Goal: Task Accomplishment & Management: Use online tool/utility

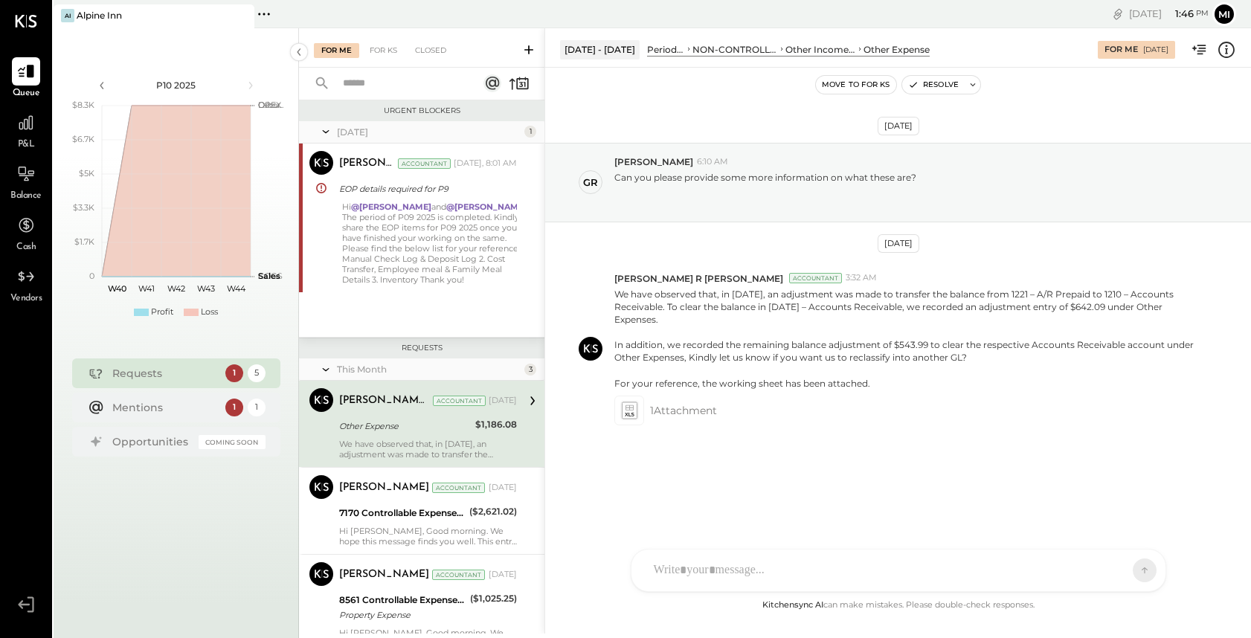
click at [22, 137] on div "P&L" at bounding box center [26, 130] width 28 height 43
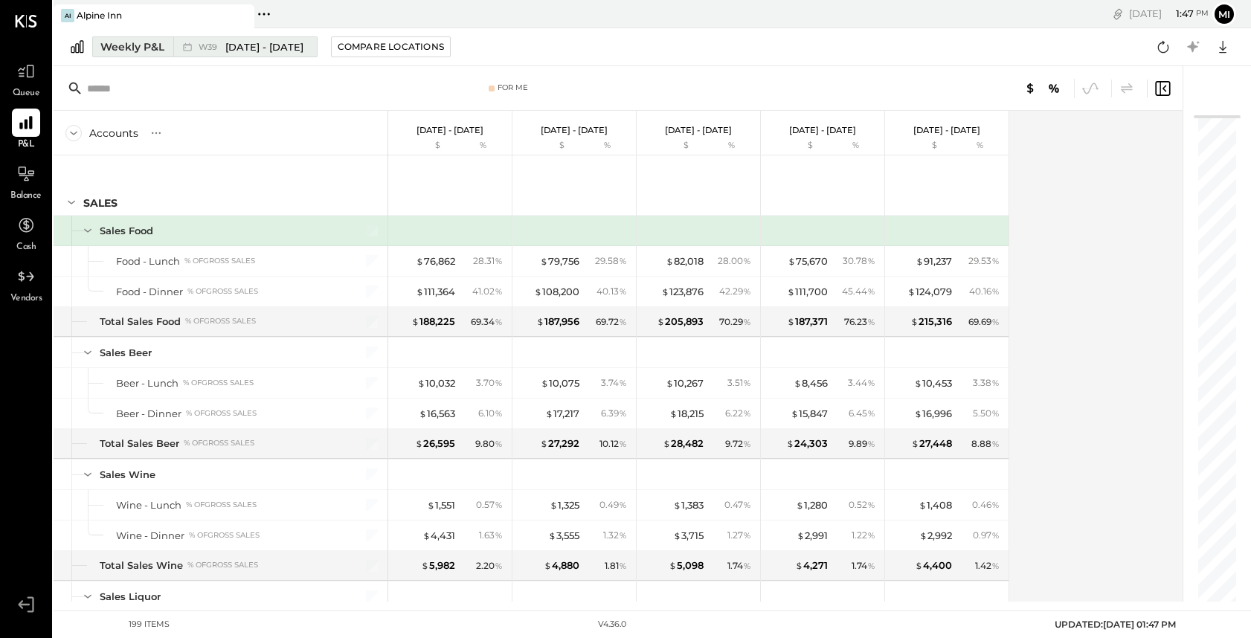
click at [141, 46] on div "Weekly P&L" at bounding box center [132, 46] width 64 height 15
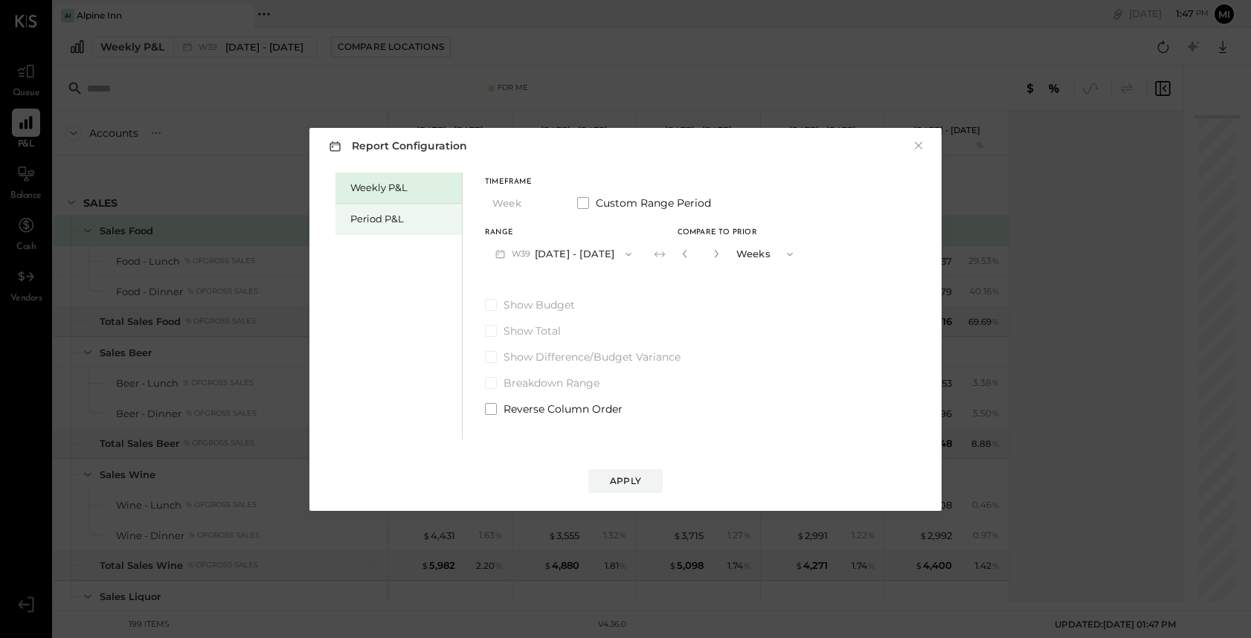
click at [441, 223] on div "Period P&L" at bounding box center [402, 219] width 104 height 14
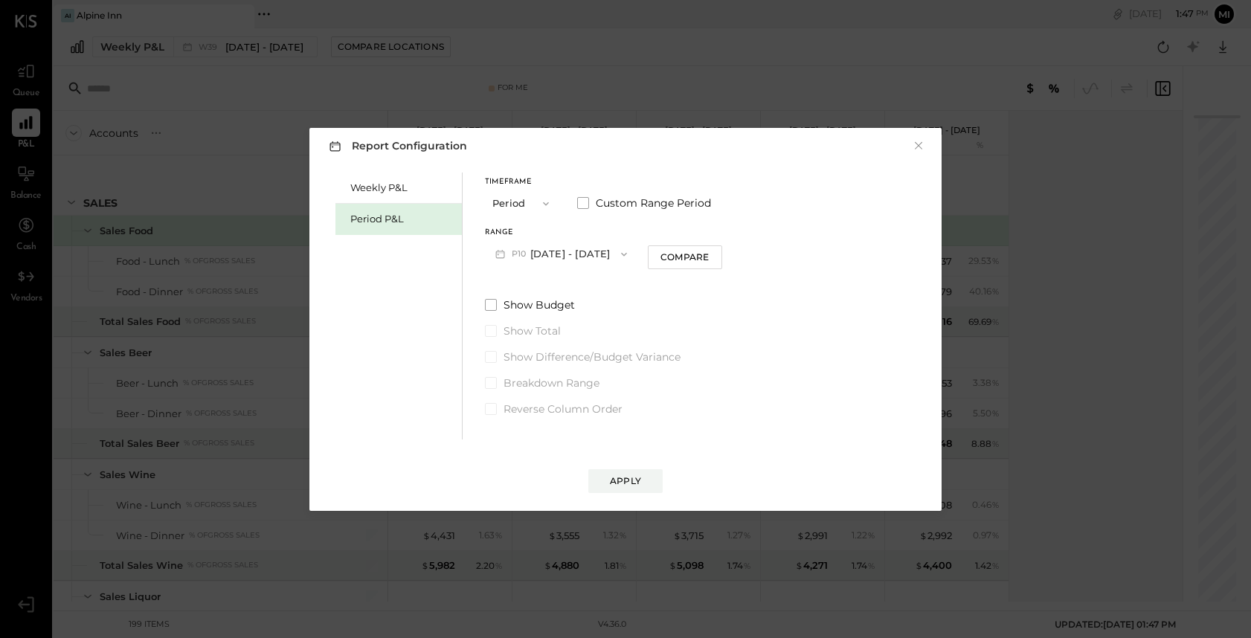
click at [546, 206] on icon "button" at bounding box center [546, 204] width 12 height 12
click at [546, 205] on div "Period" at bounding box center [522, 203] width 73 height 27
click at [550, 254] on button "P10 [DATE] - [DATE]" at bounding box center [561, 254] width 153 height 28
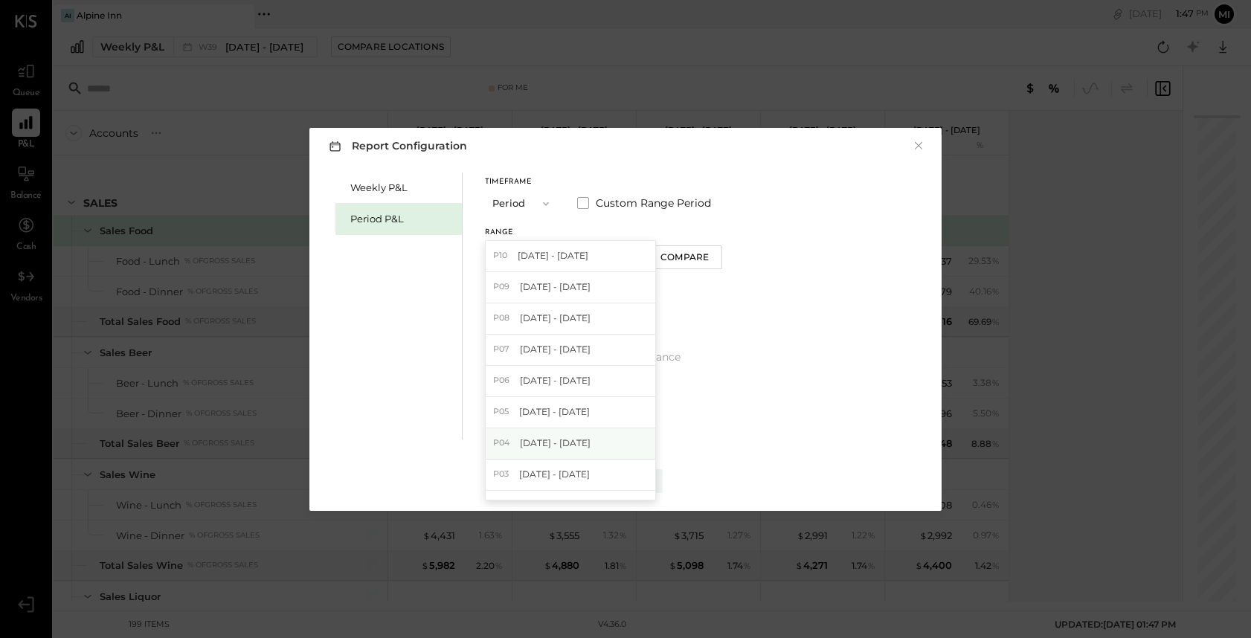
click at [544, 446] on span "[DATE] - [DATE]" at bounding box center [555, 443] width 71 height 13
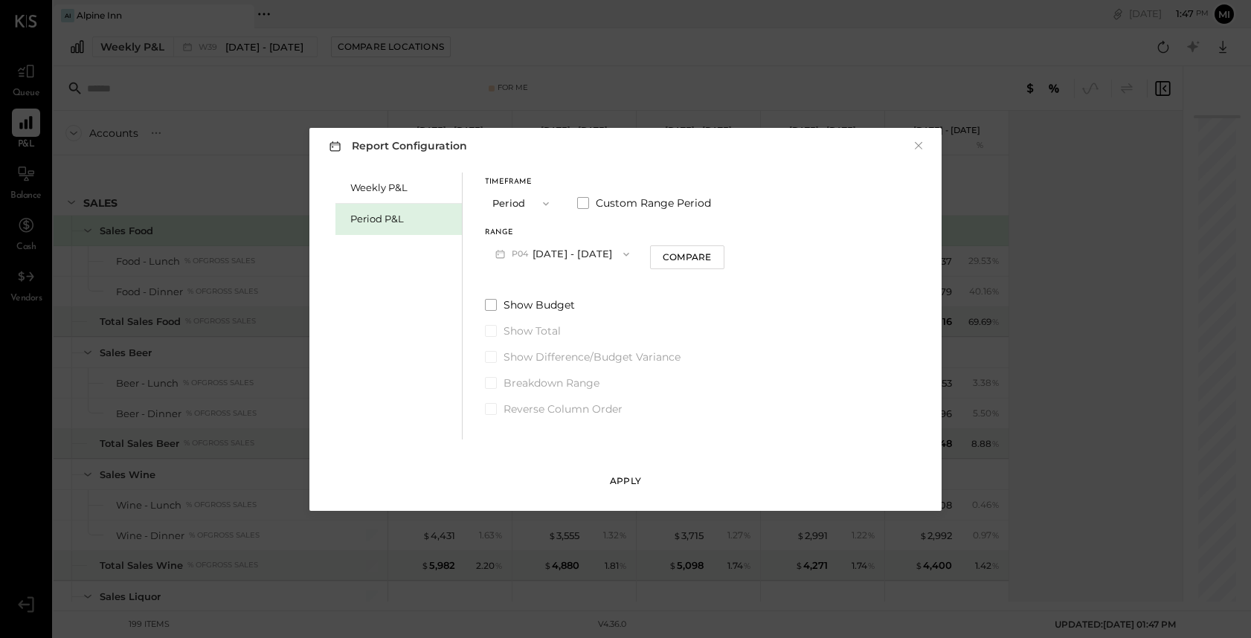
click at [635, 484] on div "Apply" at bounding box center [625, 481] width 31 height 13
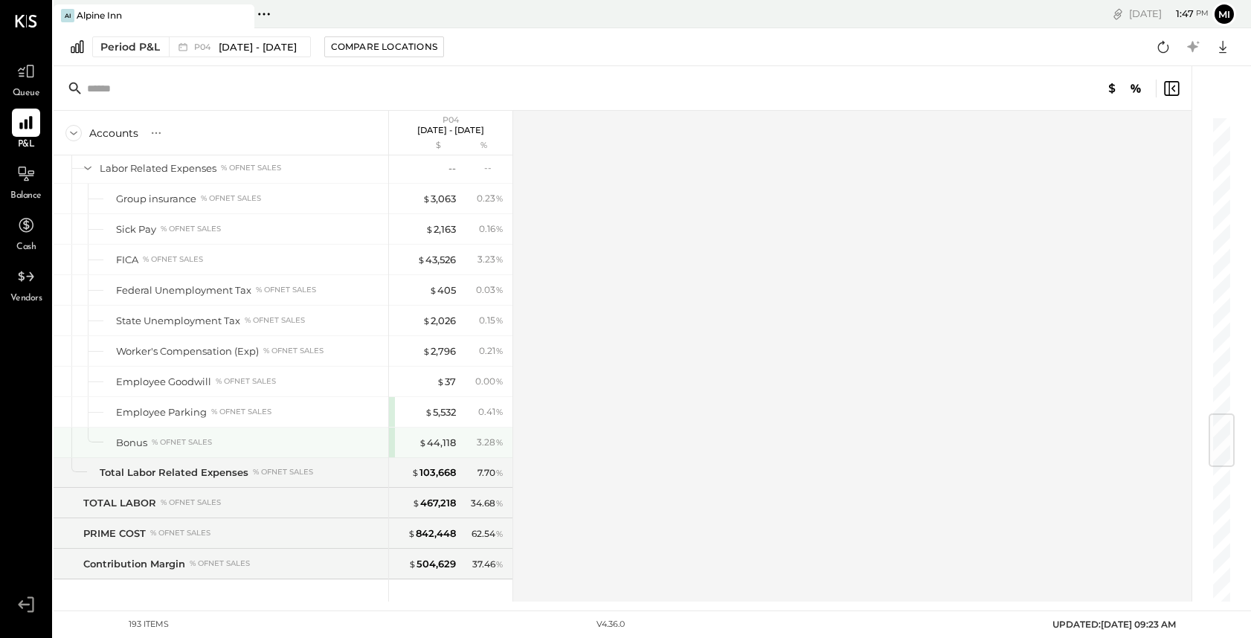
scroll to position [2503, 0]
click at [183, 87] on input "text" at bounding box center [204, 88] width 234 height 27
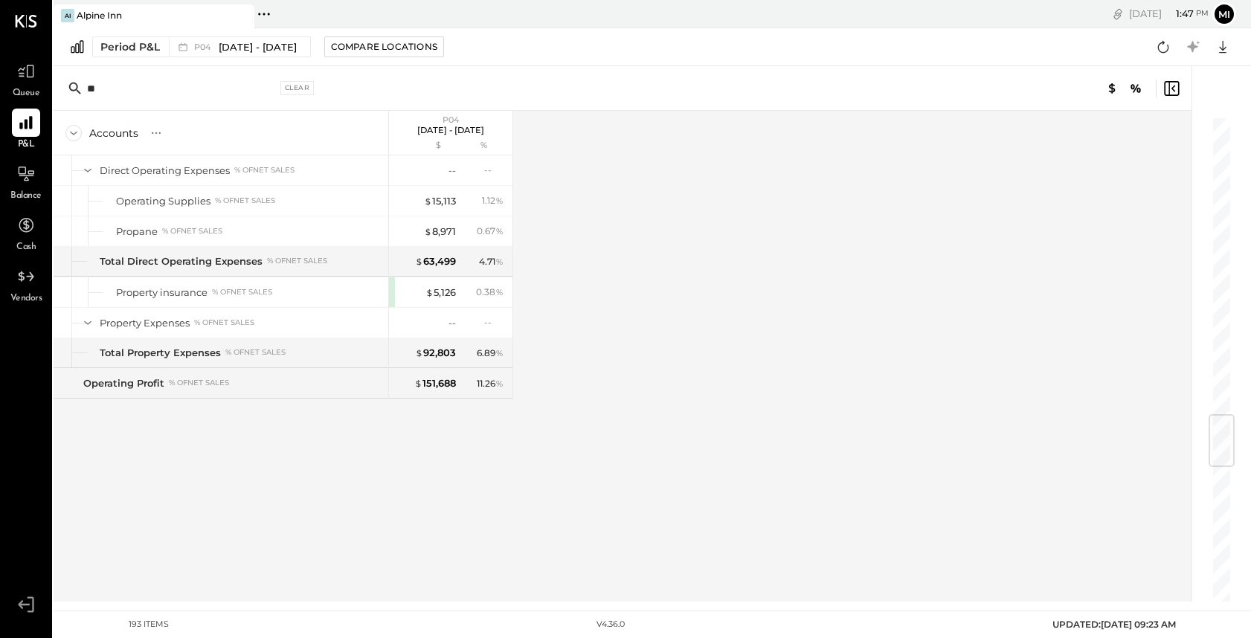
scroll to position [0, 0]
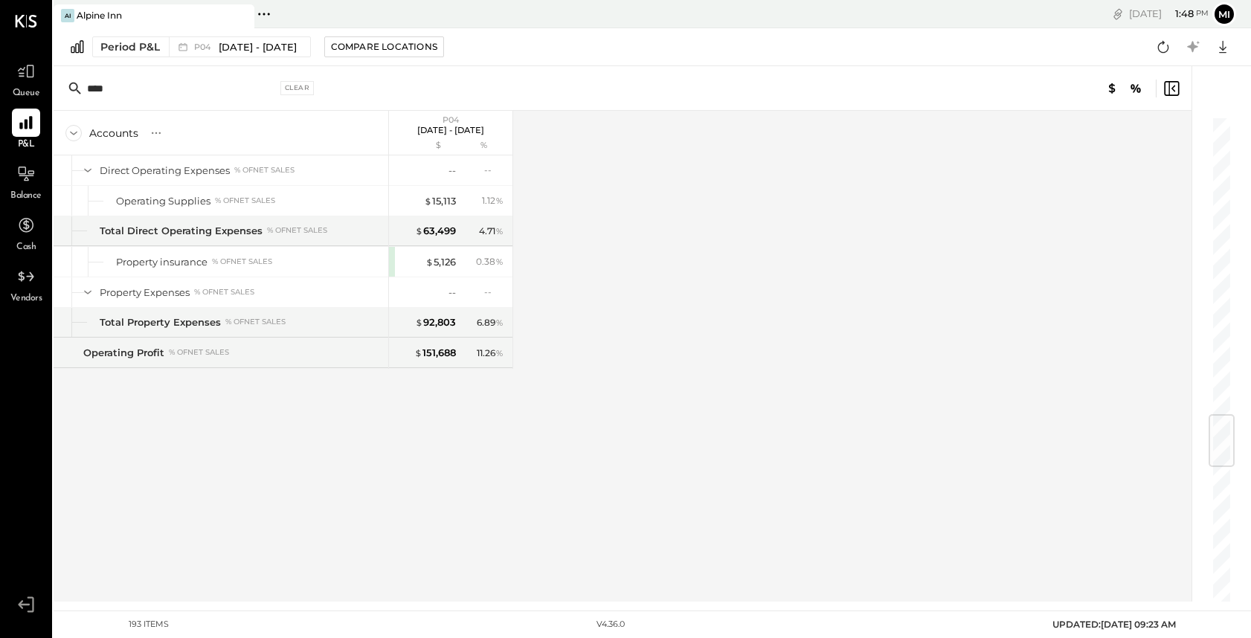
type input "****"
